Goal: Task Accomplishment & Management: Use online tool/utility

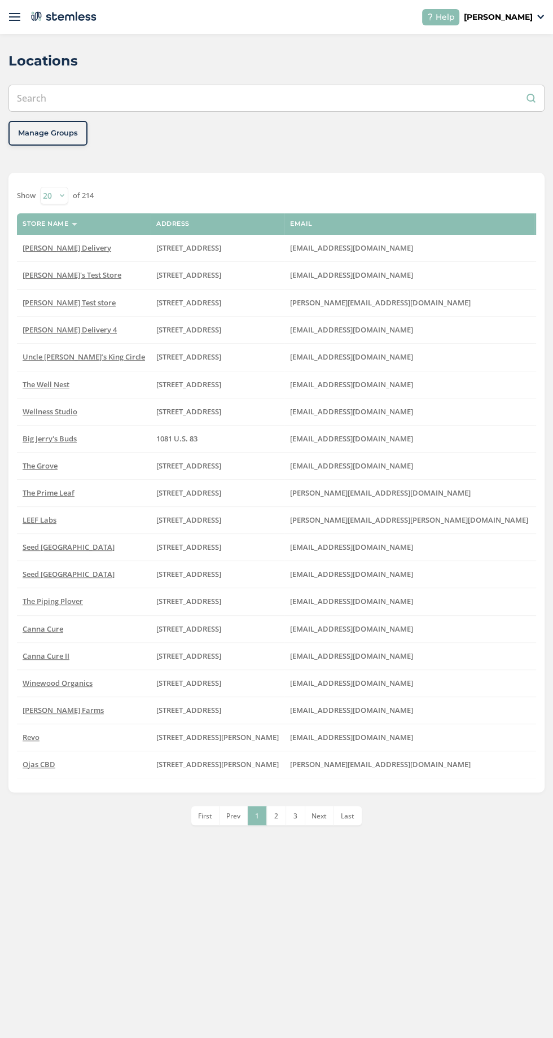
click at [15, 16] on img at bounding box center [14, 16] width 11 height 11
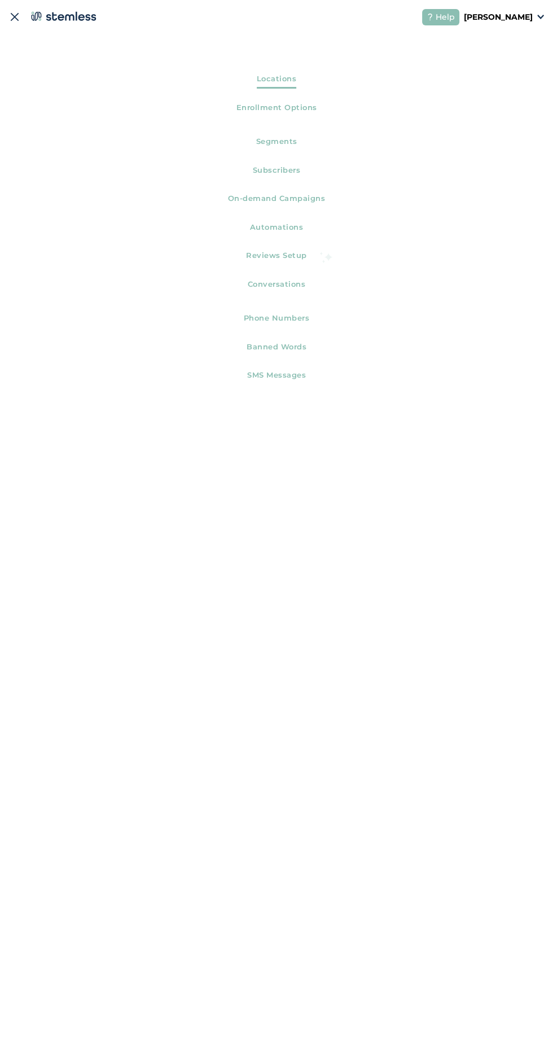
click at [530, 19] on p "[PERSON_NAME]" at bounding box center [498, 17] width 69 height 12
click at [14, 16] on img at bounding box center [14, 16] width 11 height 11
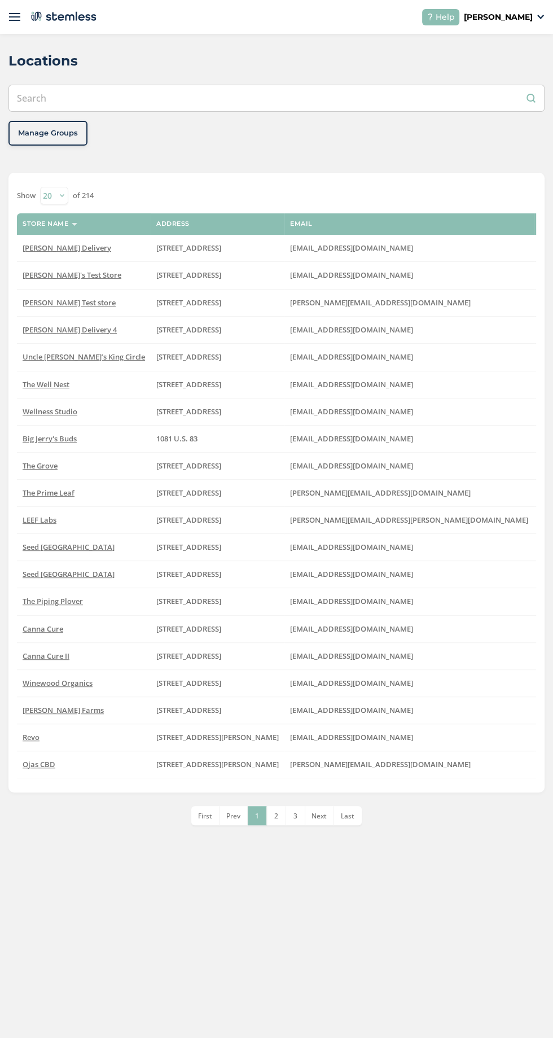
click at [540, 16] on img at bounding box center [540, 17] width 7 height 5
click at [525, 80] on span "Impersonate" at bounding box center [503, 81] width 55 height 11
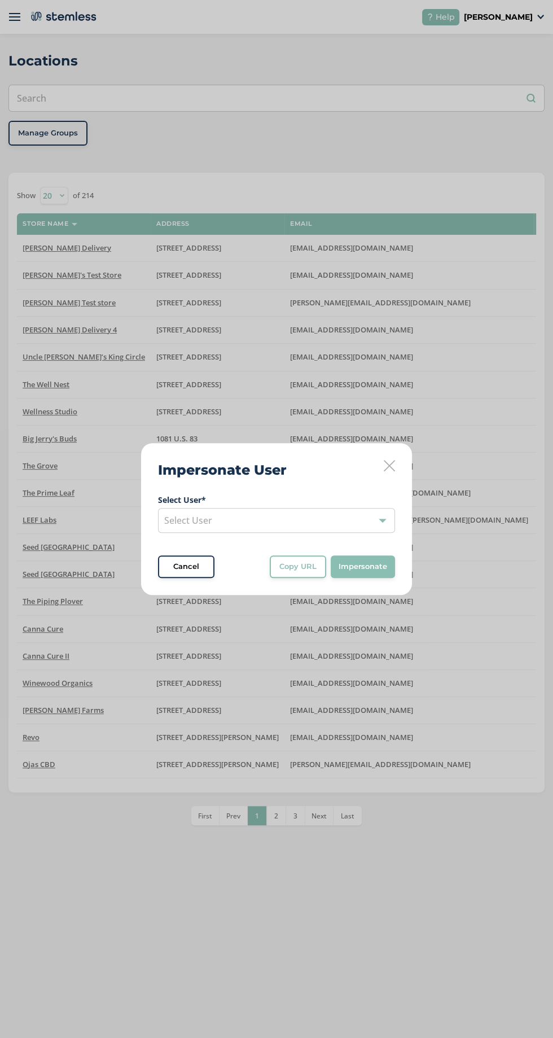
click at [316, 519] on div "Select User" at bounding box center [276, 520] width 237 height 25
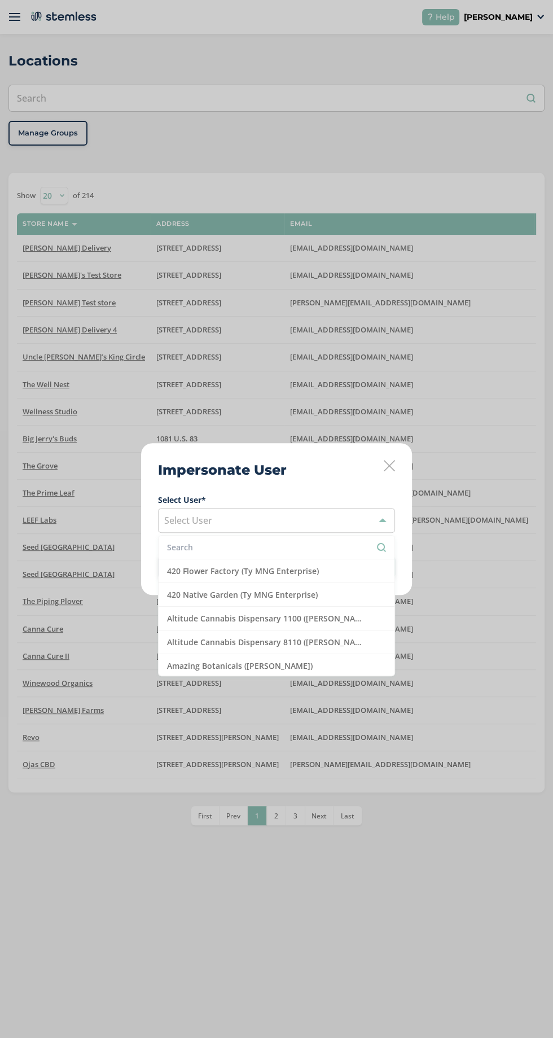
click at [321, 542] on input "text" at bounding box center [276, 547] width 219 height 12
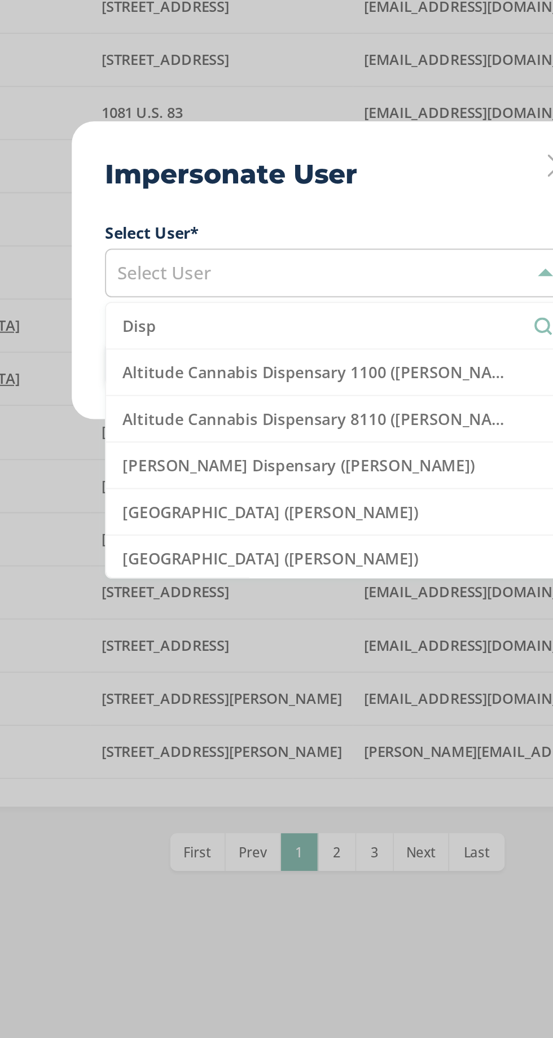
type input "Dispo"
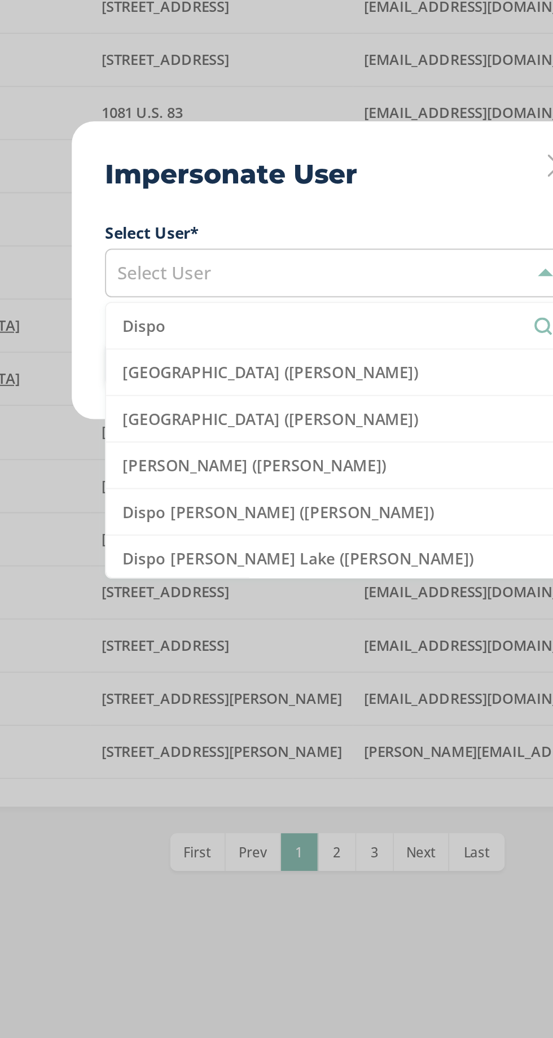
click at [276, 575] on li "[GEOGRAPHIC_DATA] ([PERSON_NAME])" at bounding box center [277, 571] width 236 height 24
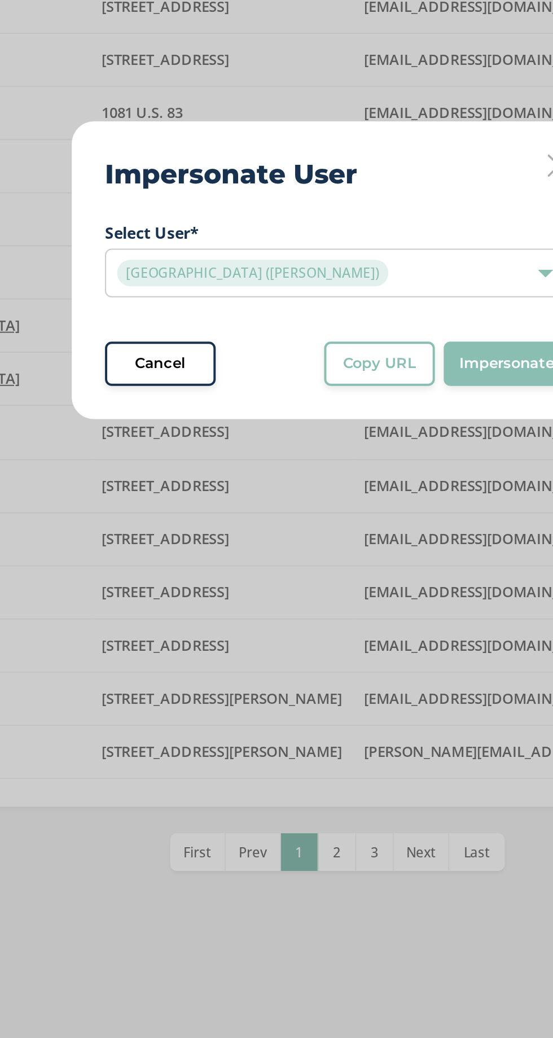
click at [300, 572] on button "Copy URL" at bounding box center [298, 566] width 56 height 23
